Goal: Task Accomplishment & Management: Use online tool/utility

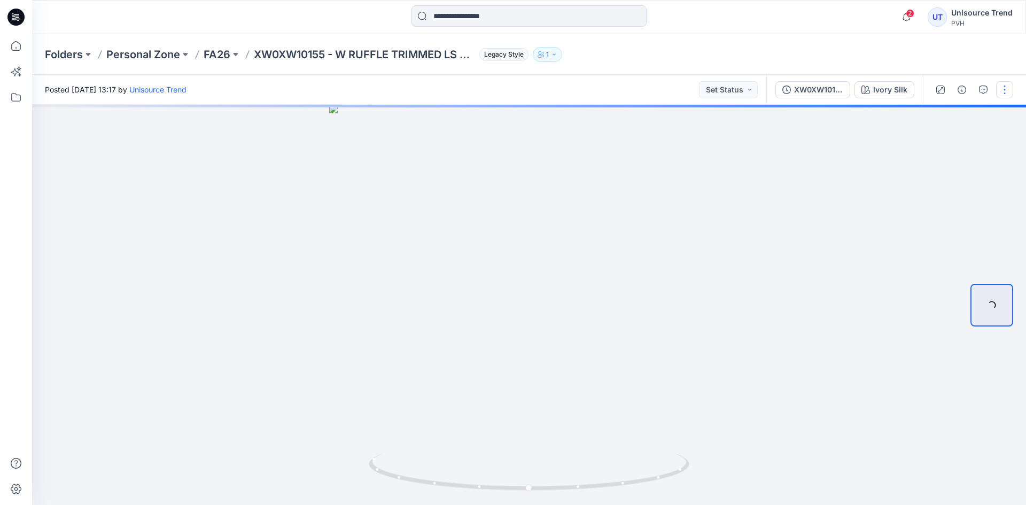
click at [1005, 89] on button "button" at bounding box center [1004, 89] width 17 height 17
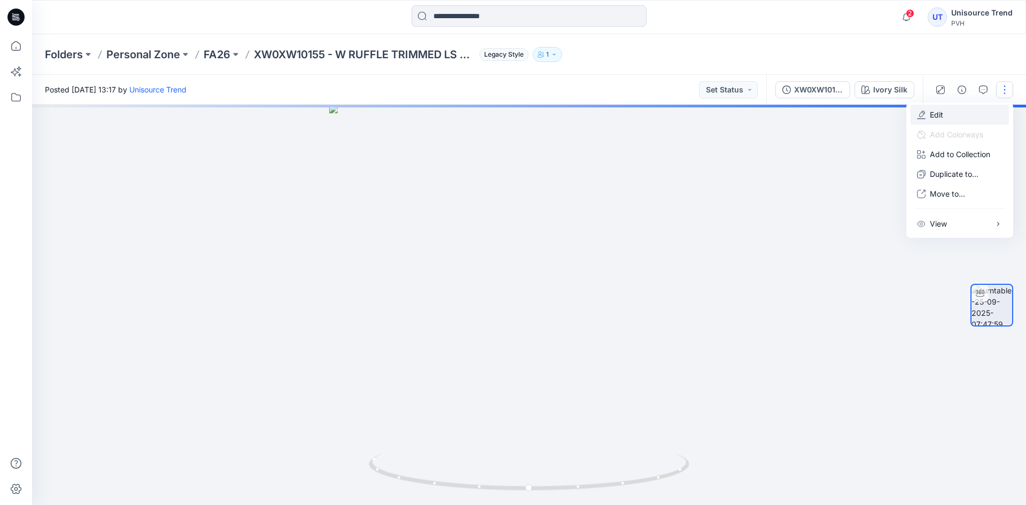
click at [957, 120] on button "Edit" at bounding box center [960, 115] width 98 height 20
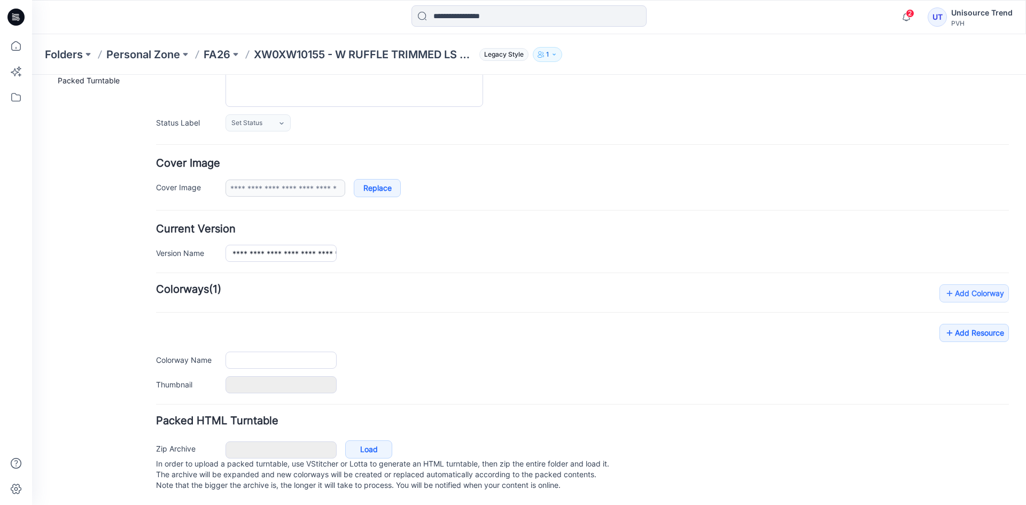
type input "**********"
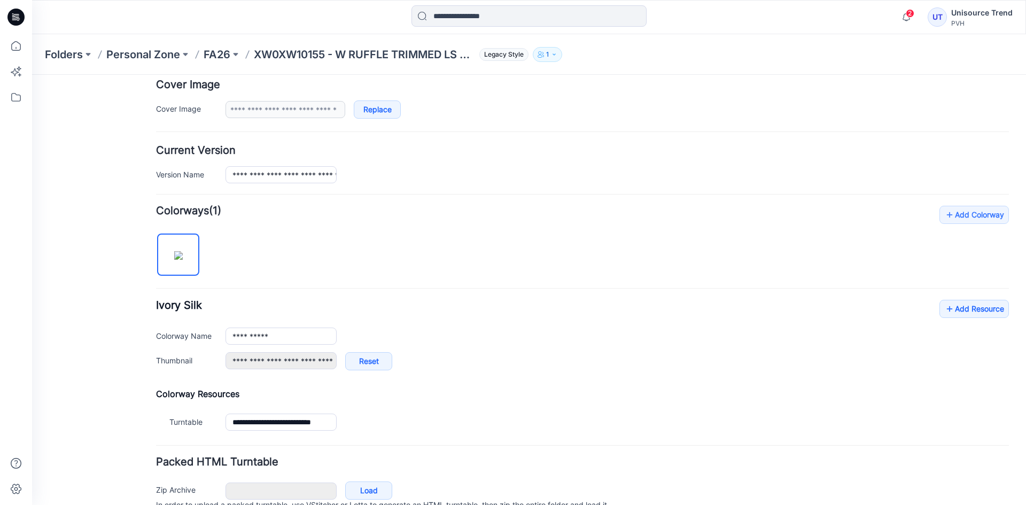
scroll to position [255, 0]
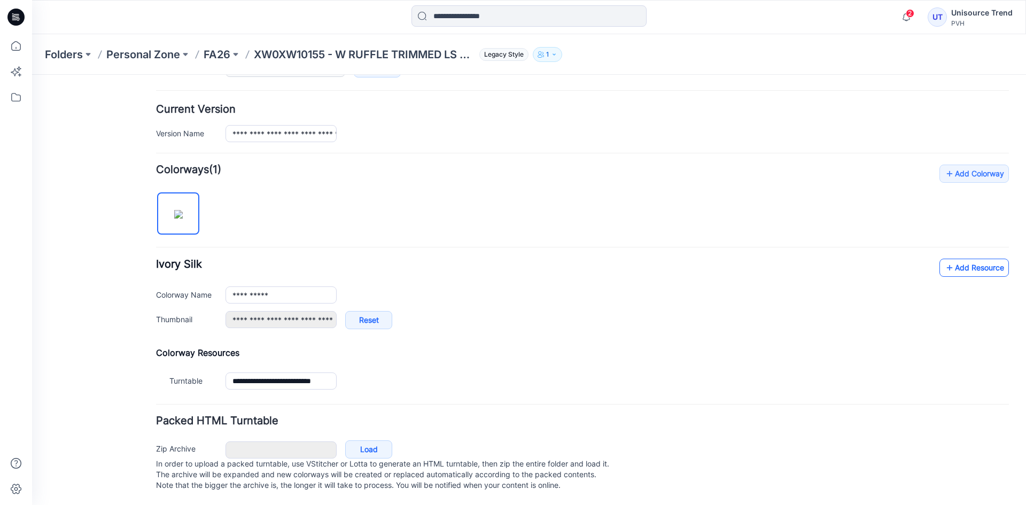
click at [977, 261] on link "Add Resource" at bounding box center [973, 268] width 69 height 18
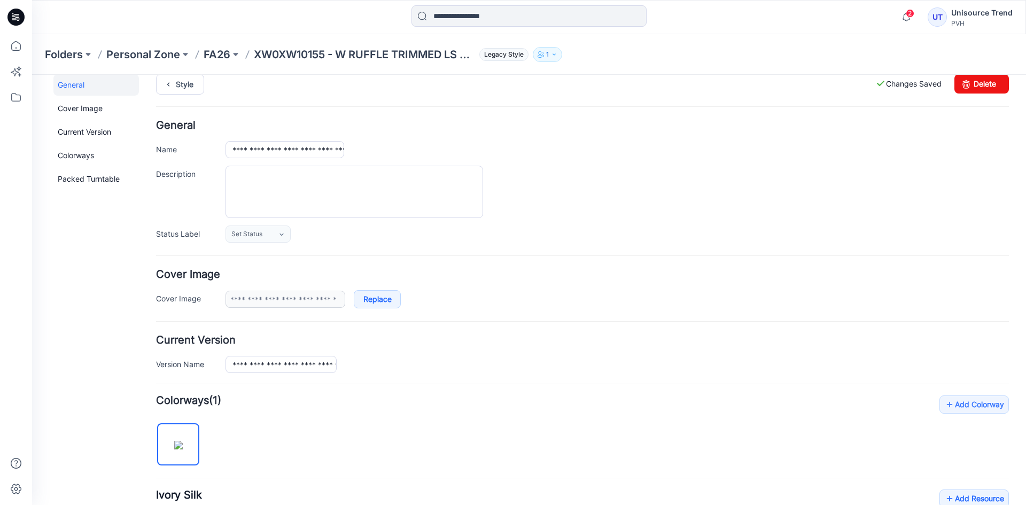
scroll to position [0, 0]
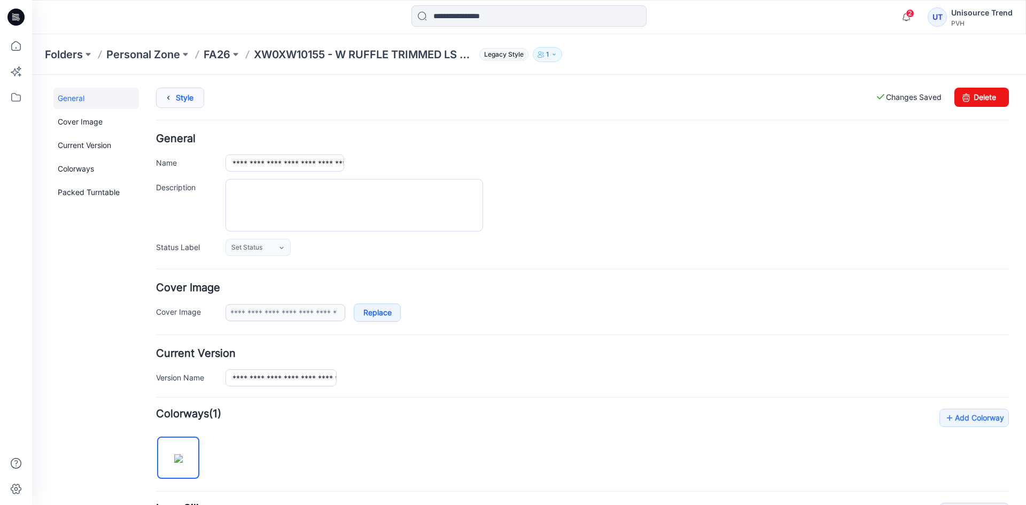
click at [175, 97] on icon at bounding box center [168, 97] width 15 height 19
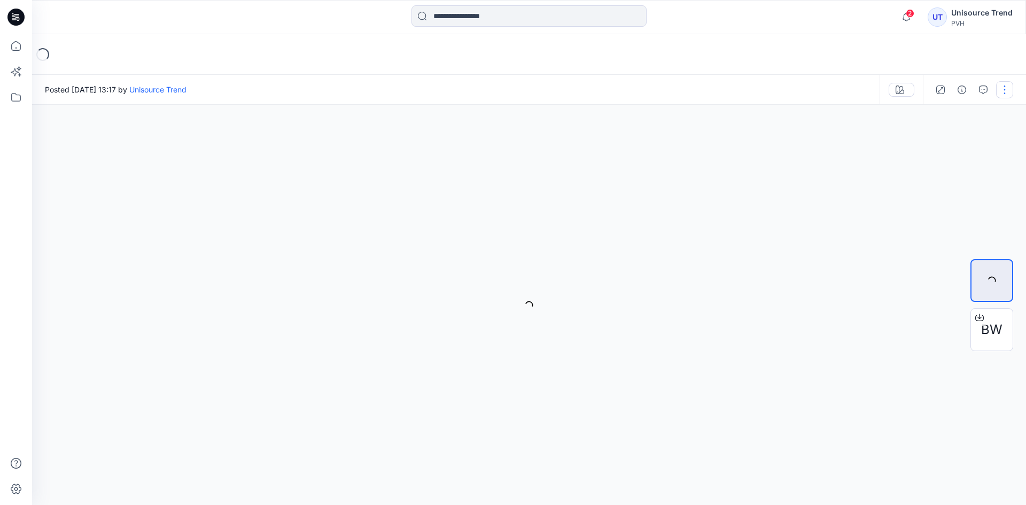
click at [1008, 96] on button "button" at bounding box center [1004, 89] width 17 height 17
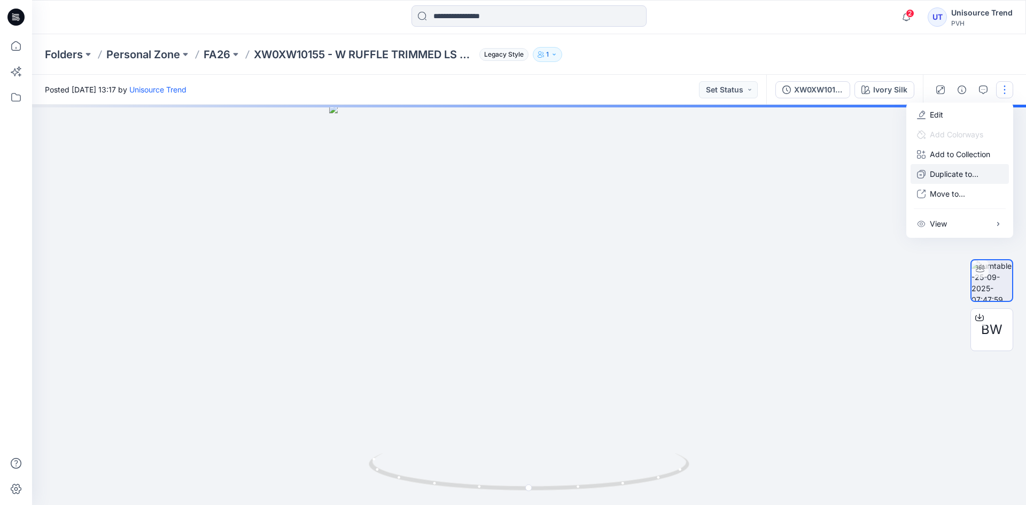
click at [934, 176] on p "Duplicate to..." at bounding box center [954, 173] width 49 height 11
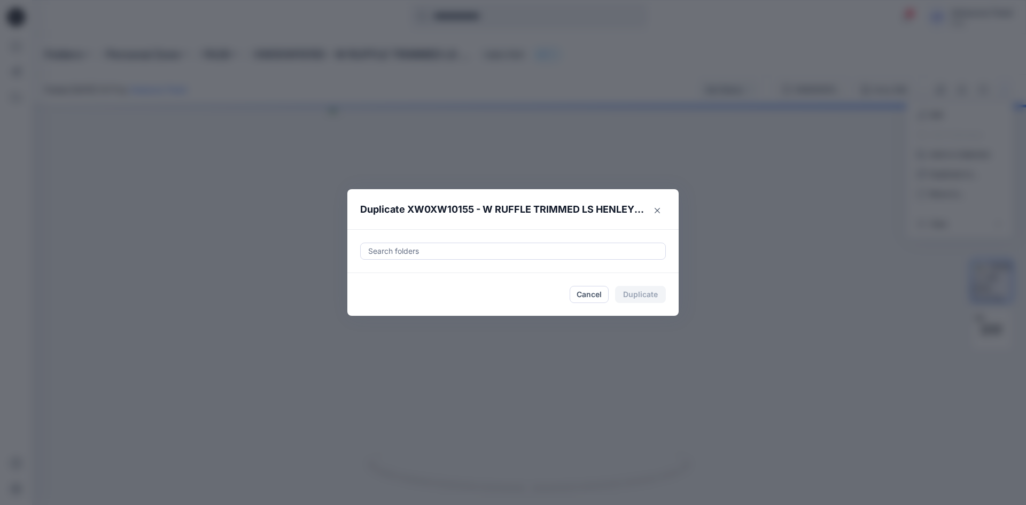
click at [393, 253] on div at bounding box center [513, 251] width 292 height 13
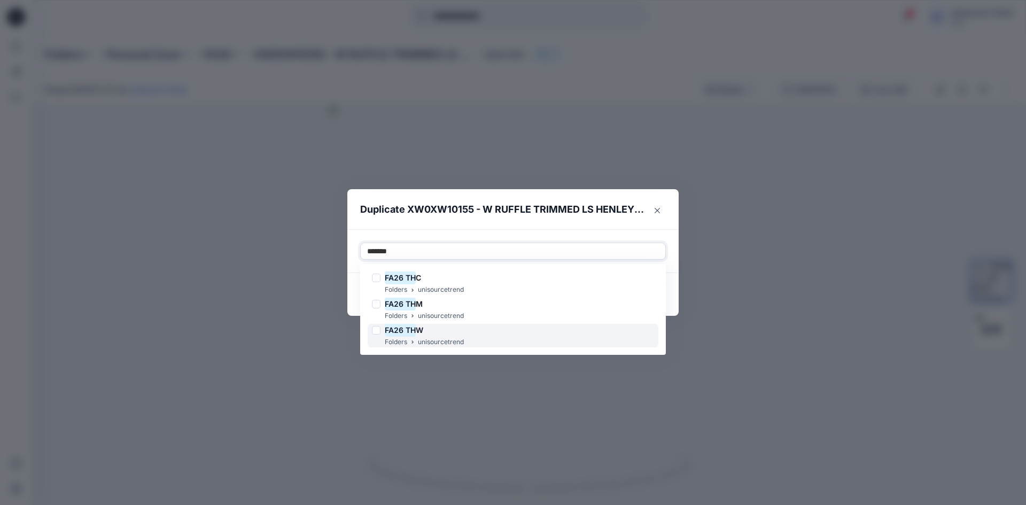
click at [376, 330] on div at bounding box center [376, 330] width 9 height 9
type input "*******"
click at [348, 301] on footer "Cancel Duplicate" at bounding box center [512, 294] width 331 height 43
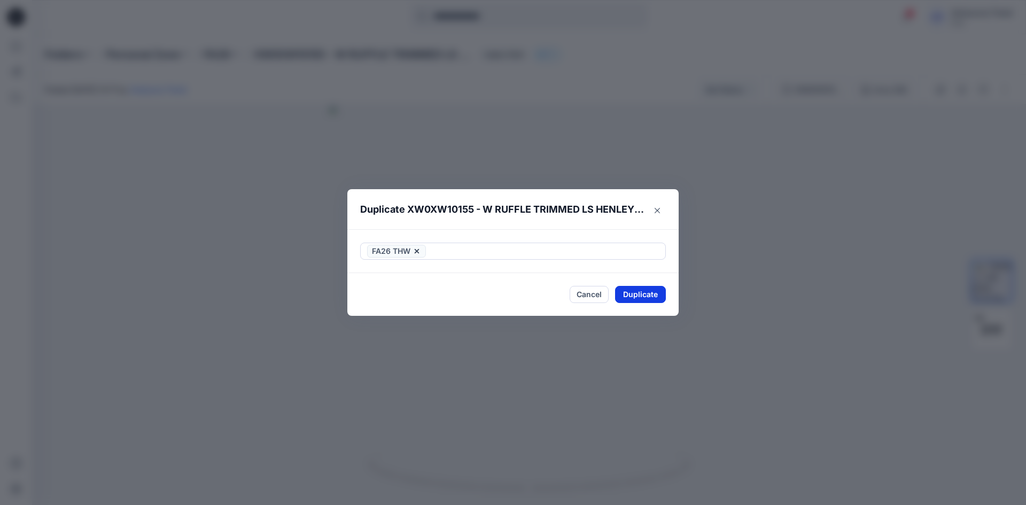
click at [624, 292] on button "Duplicate" at bounding box center [640, 294] width 51 height 17
click at [650, 298] on button "Close" at bounding box center [648, 294] width 35 height 17
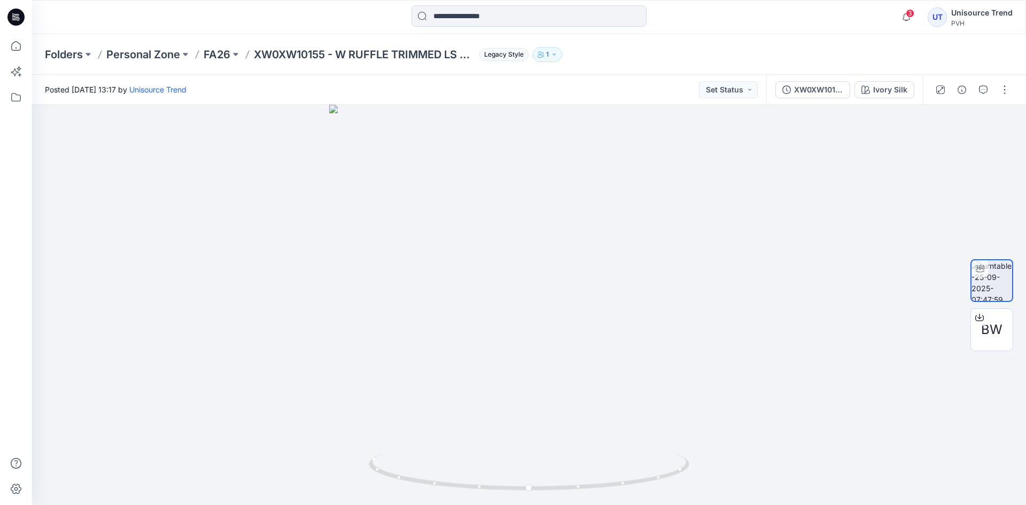
click at [13, 22] on icon at bounding box center [15, 17] width 17 height 17
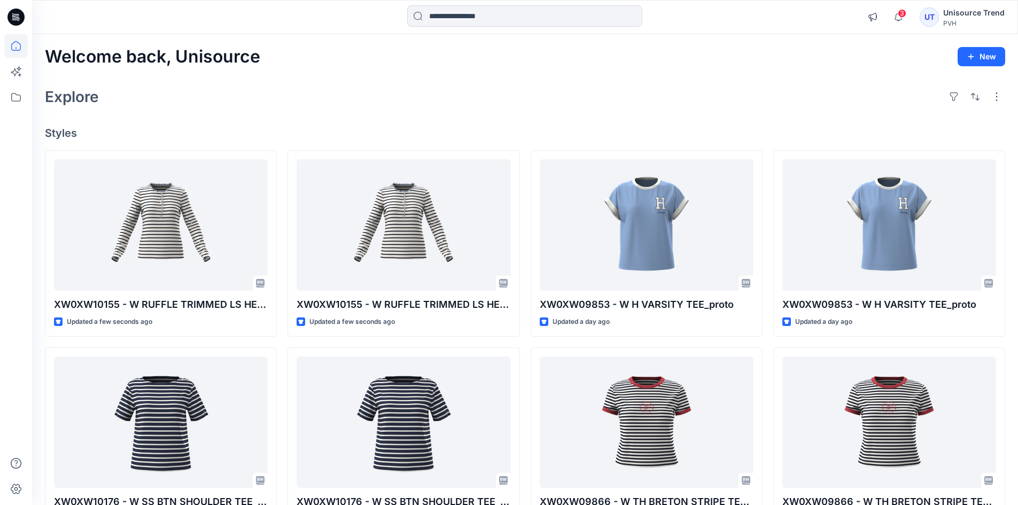
click at [472, 100] on div "Explore" at bounding box center [525, 97] width 960 height 26
drag, startPoint x: 312, startPoint y: 36, endPoint x: 346, endPoint y: 30, distance: 34.7
click at [313, 36] on div "Welcome back, Unisource New Explore Styles XW0XW10155 - W RUFFLE TRIMMED LS HEN…" at bounding box center [525, 408] width 986 height 748
click at [6, 18] on div at bounding box center [16, 17] width 34 height 34
click at [903, 11] on span "3" at bounding box center [902, 13] width 9 height 9
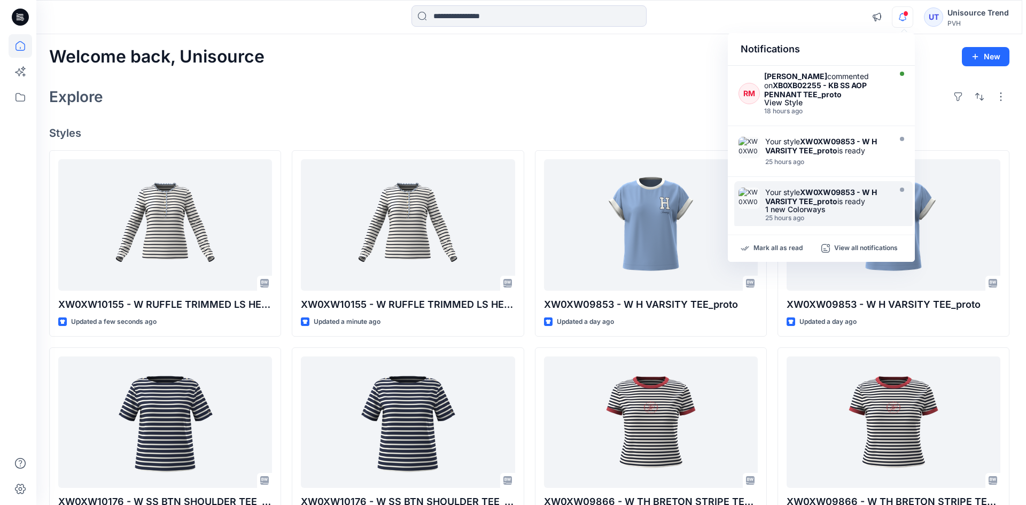
scroll to position [107, 0]
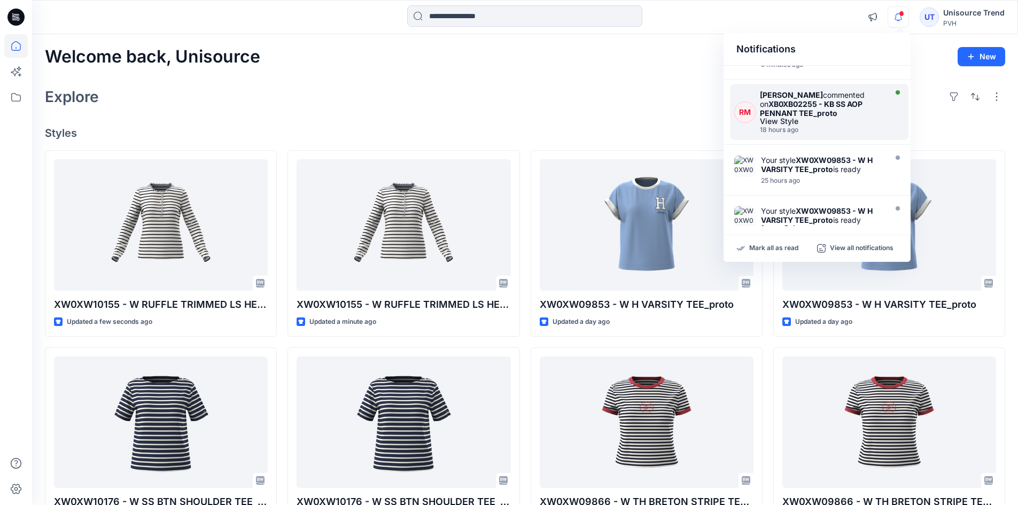
click at [843, 127] on div "18 hours ago" at bounding box center [822, 129] width 124 height 7
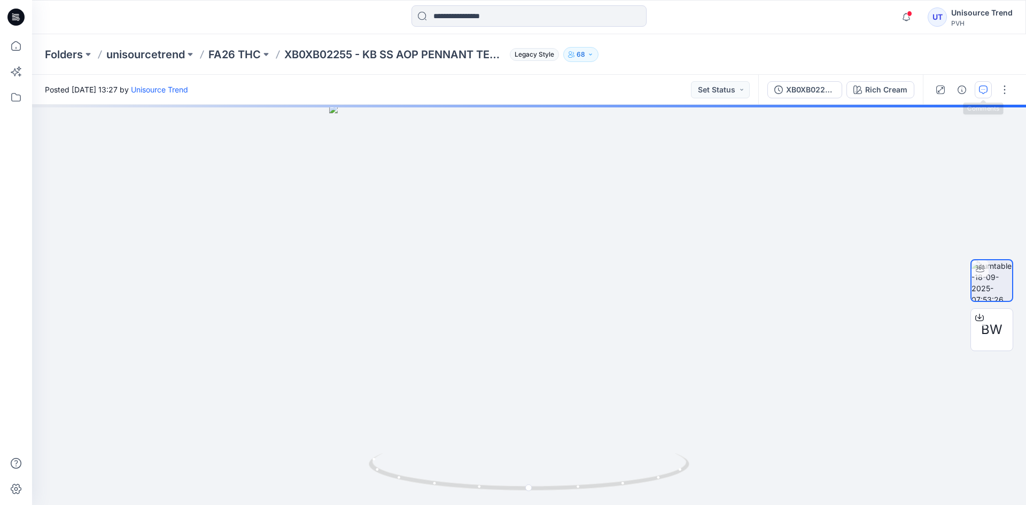
click at [983, 92] on icon "button" at bounding box center [983, 89] width 9 height 9
